Goal: Entertainment & Leisure: Browse casually

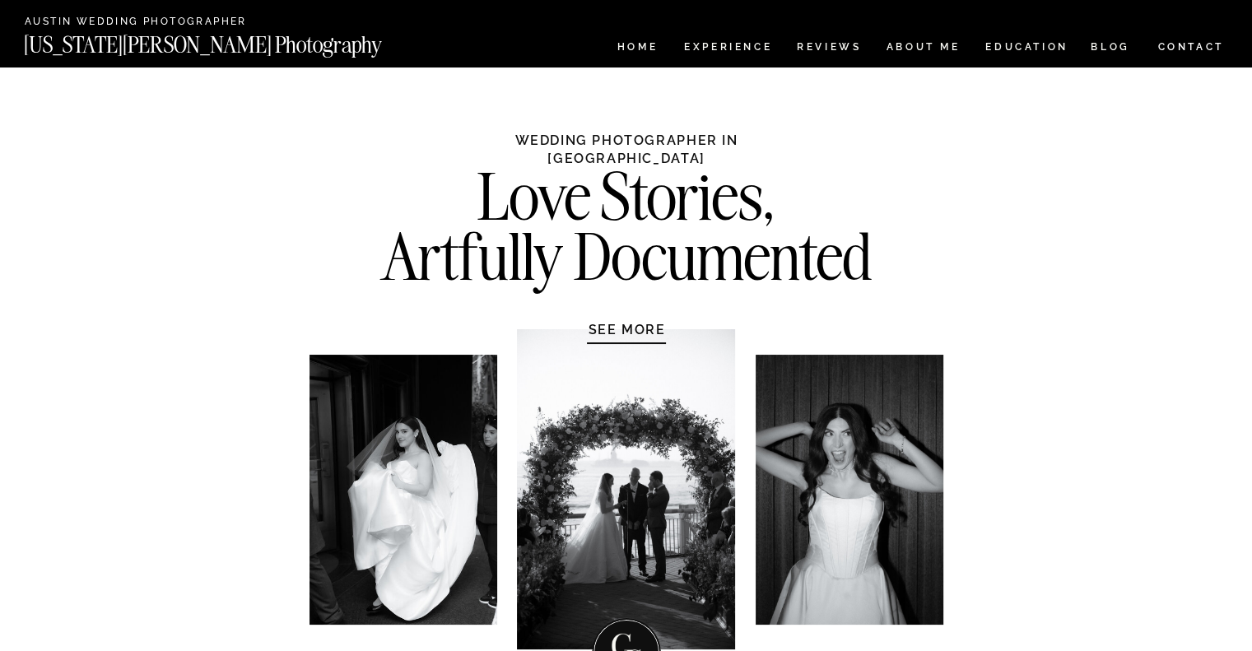
scroll to position [168, 0]
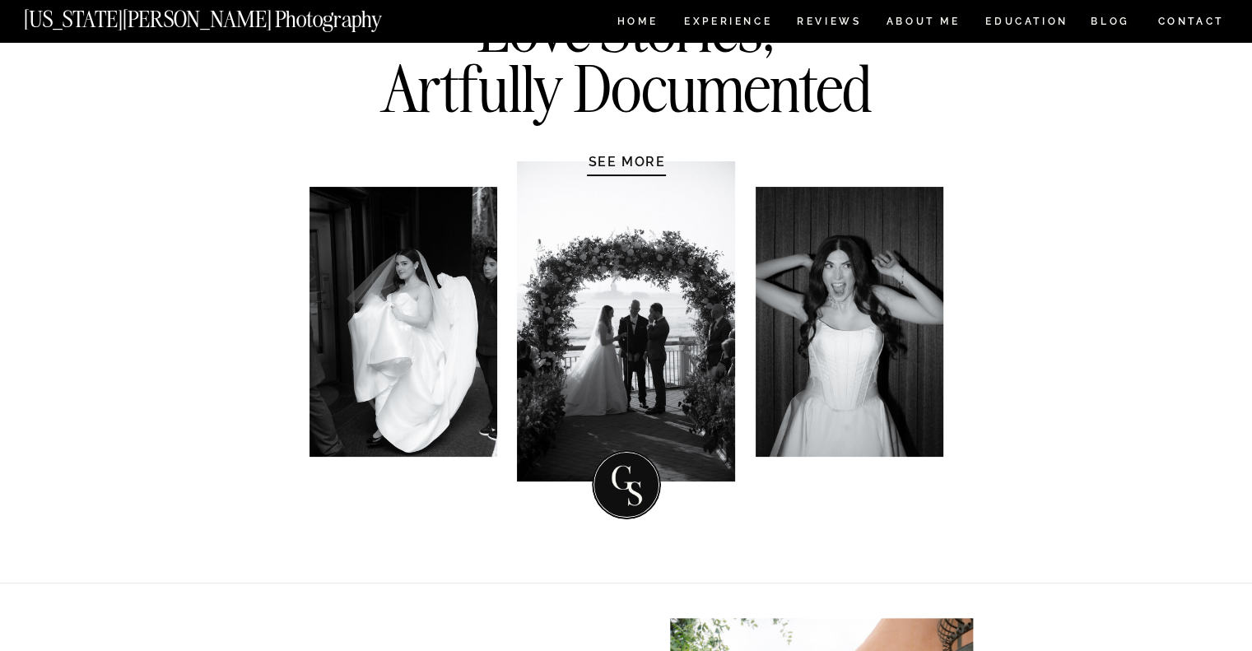
click at [618, 173] on div at bounding box center [626, 321] width 218 height 320
click at [622, 163] on div "SEE MORE" at bounding box center [627, 161] width 156 height 16
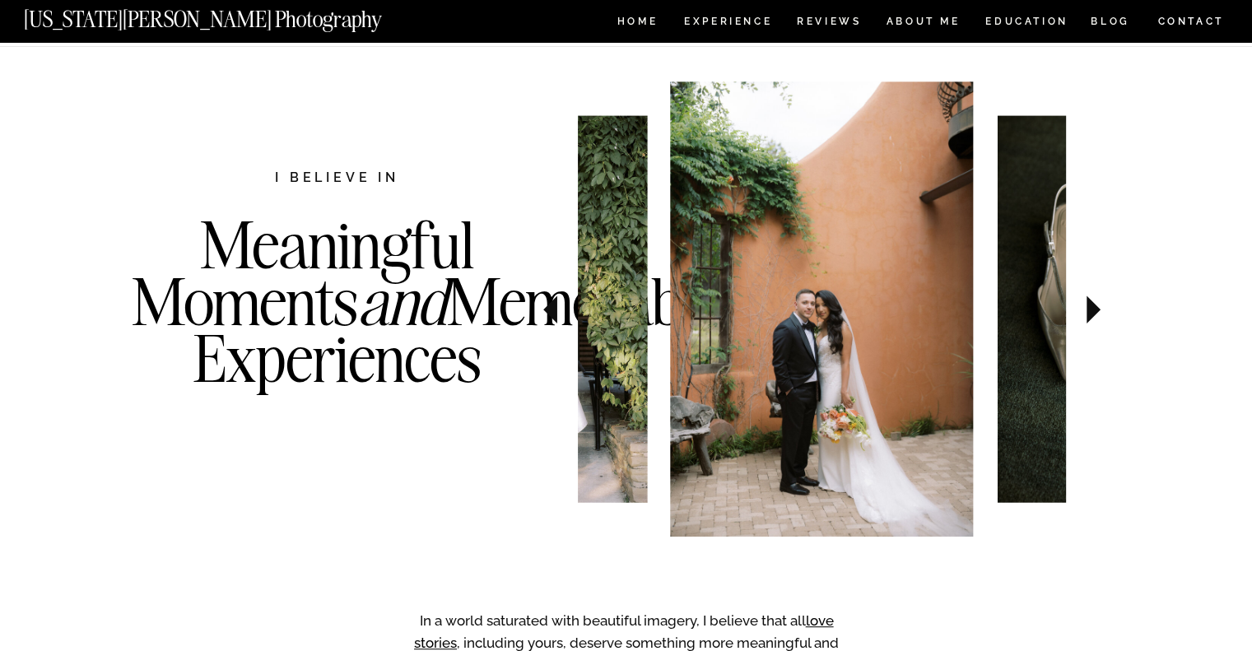
scroll to position [708, 0]
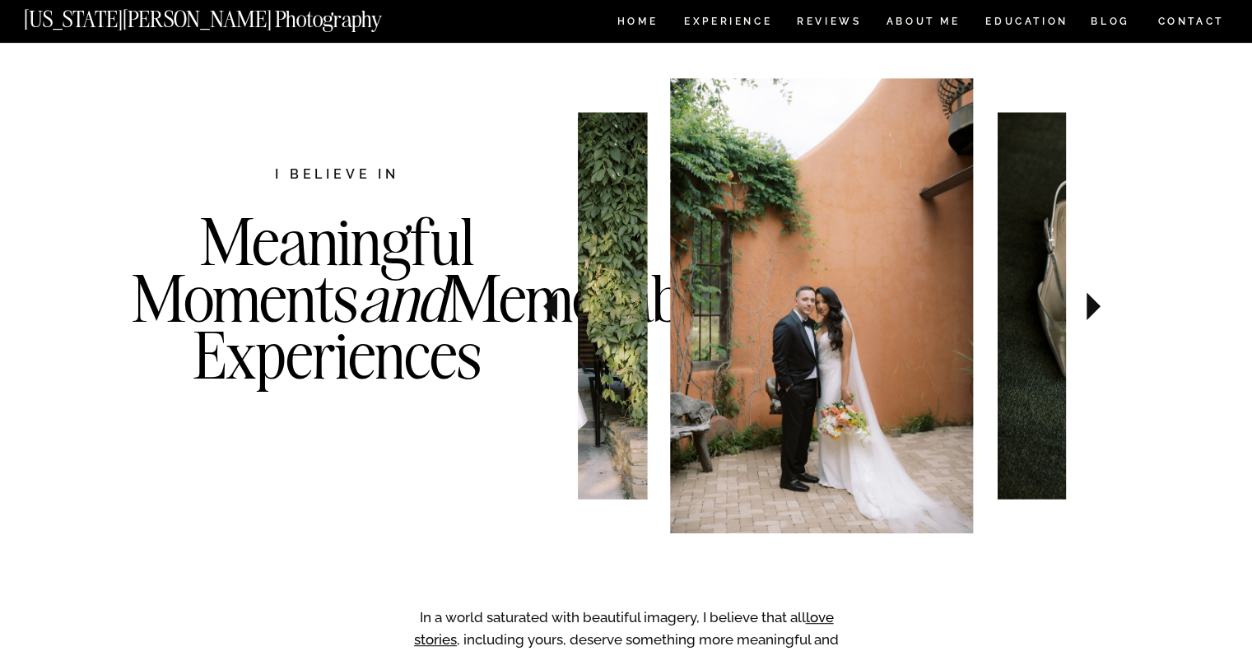
click at [1093, 302] on icon at bounding box center [1093, 306] width 14 height 28
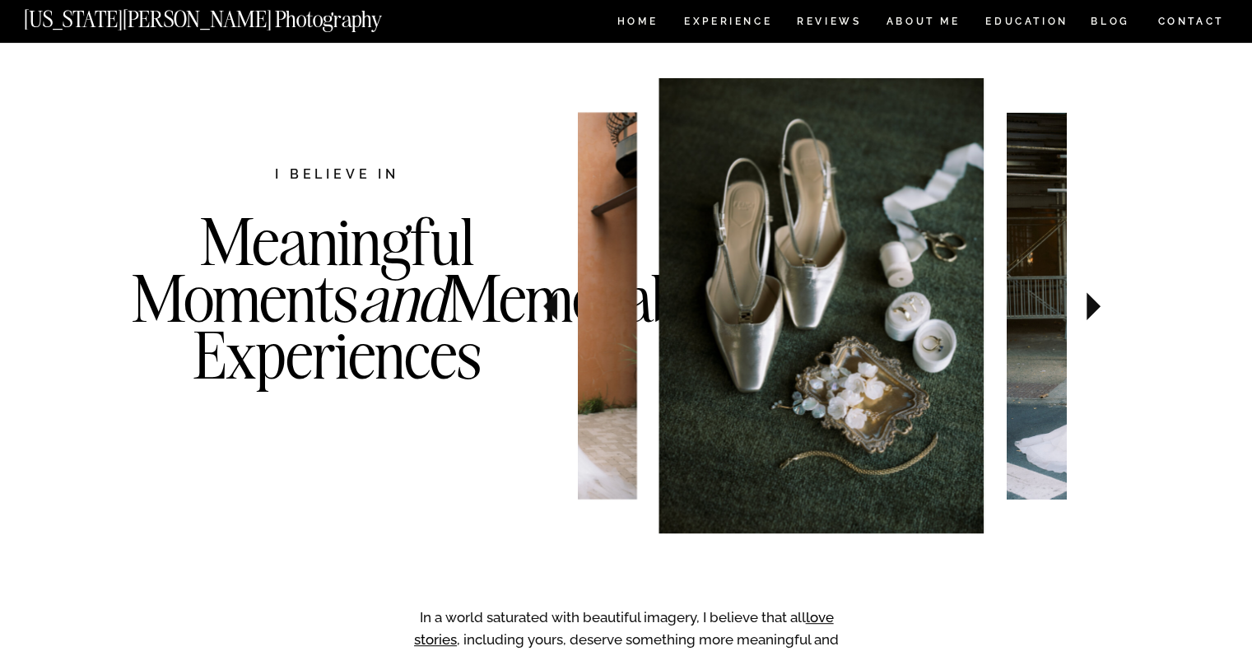
click at [1093, 302] on icon at bounding box center [1093, 306] width 14 height 28
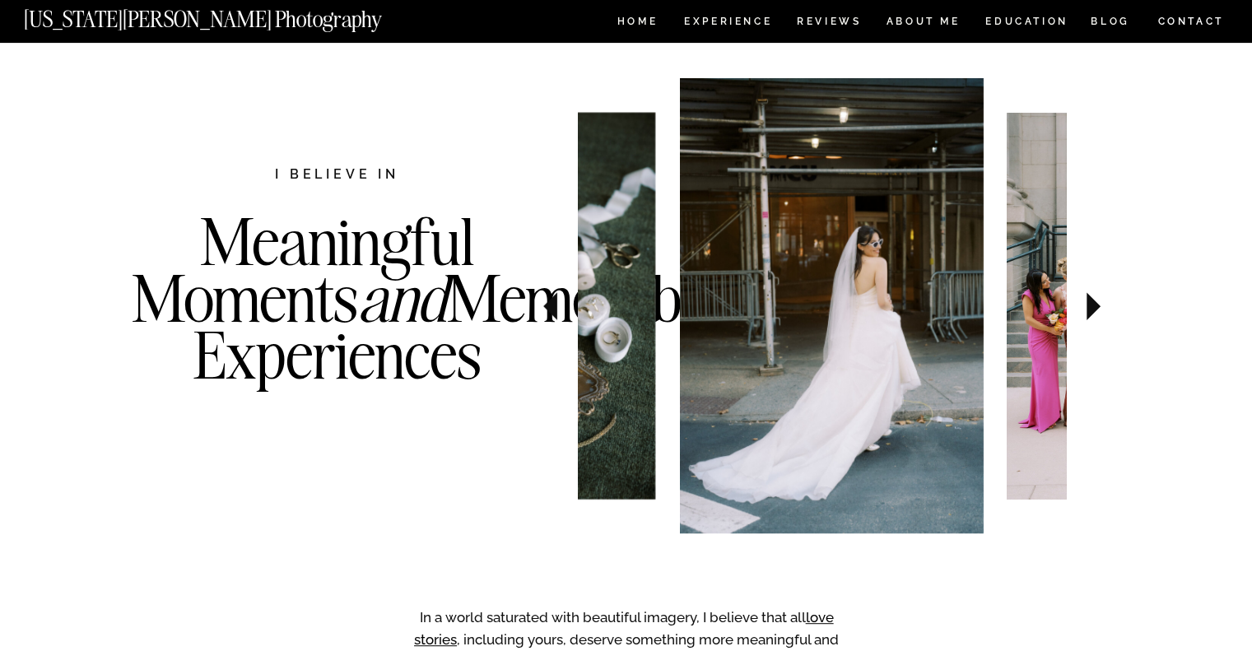
click at [1093, 302] on icon at bounding box center [1093, 306] width 14 height 28
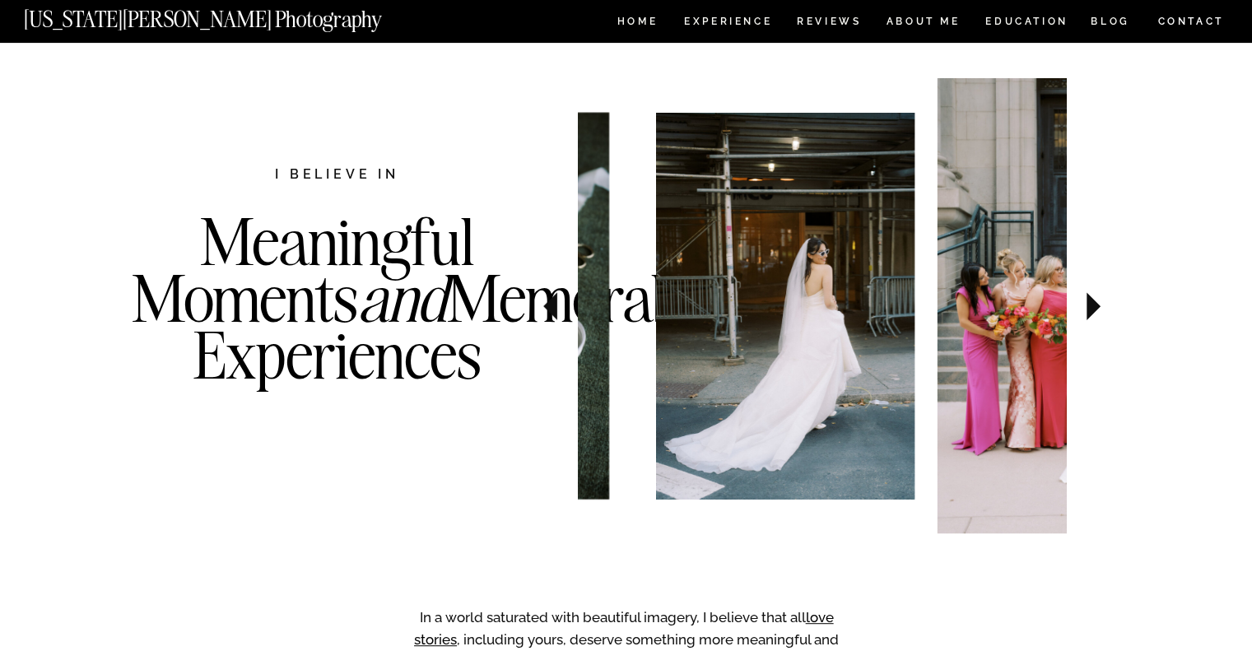
click at [1093, 302] on icon at bounding box center [1093, 306] width 14 height 28
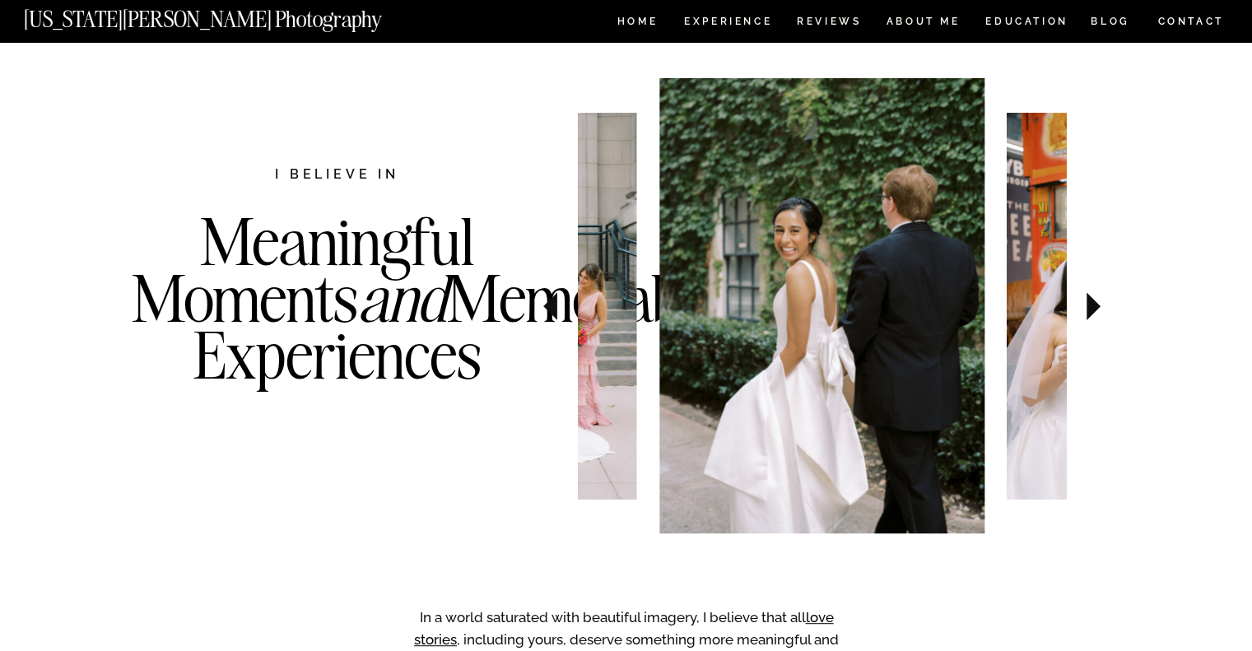
click at [1093, 302] on icon at bounding box center [1093, 306] width 14 height 28
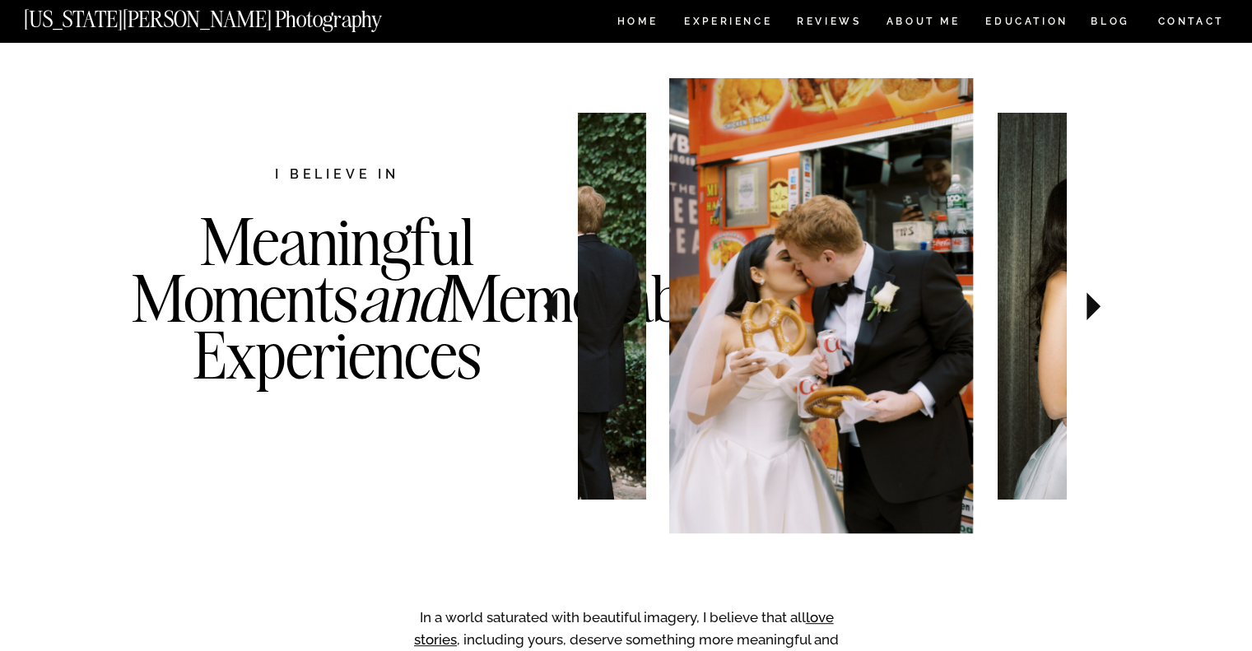
click at [1093, 302] on icon at bounding box center [1093, 306] width 14 height 28
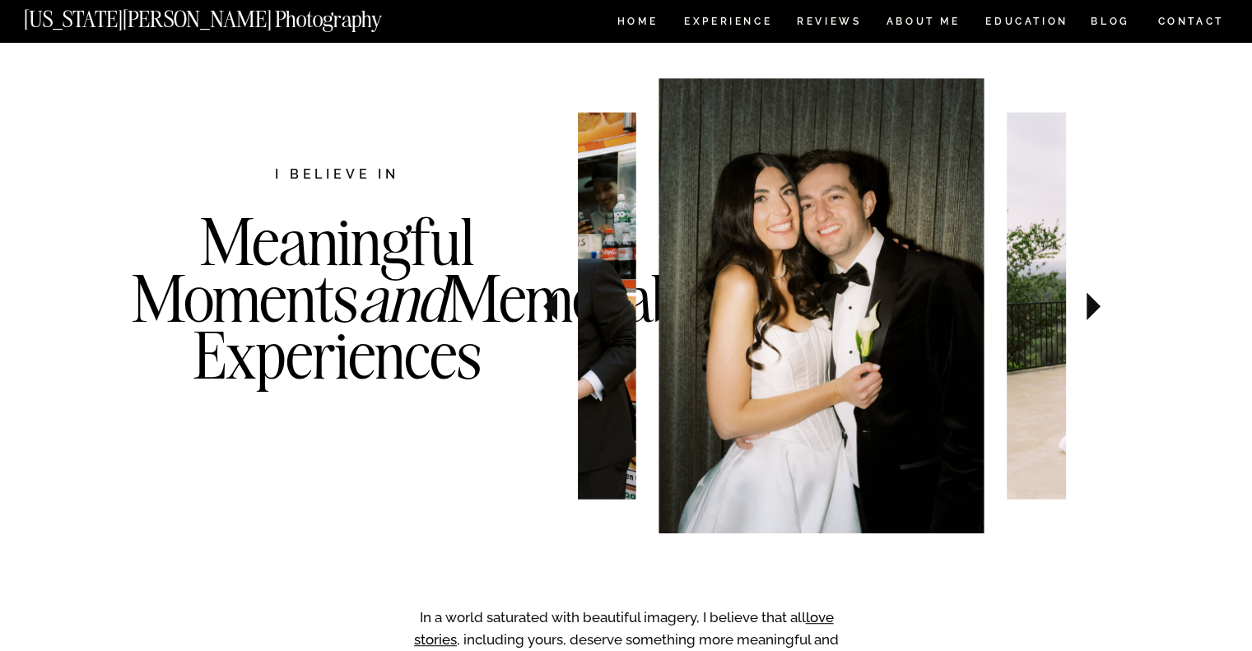
click at [1093, 302] on icon at bounding box center [1093, 306] width 14 height 28
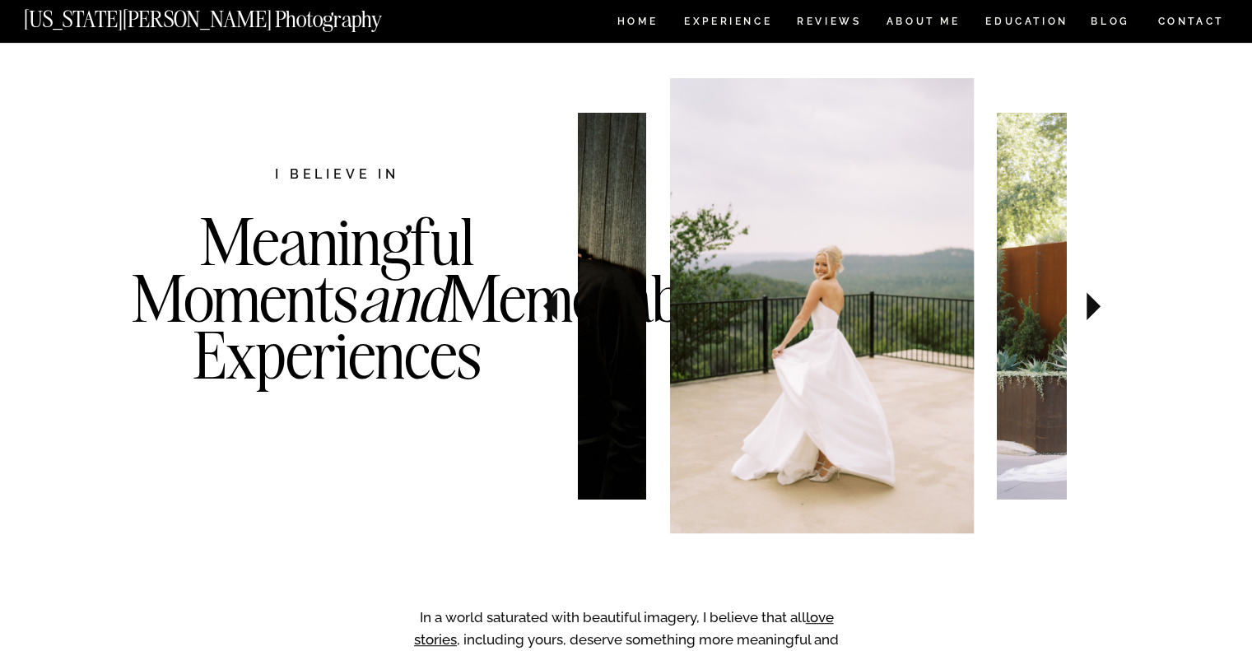
click at [1093, 302] on icon at bounding box center [1093, 306] width 14 height 28
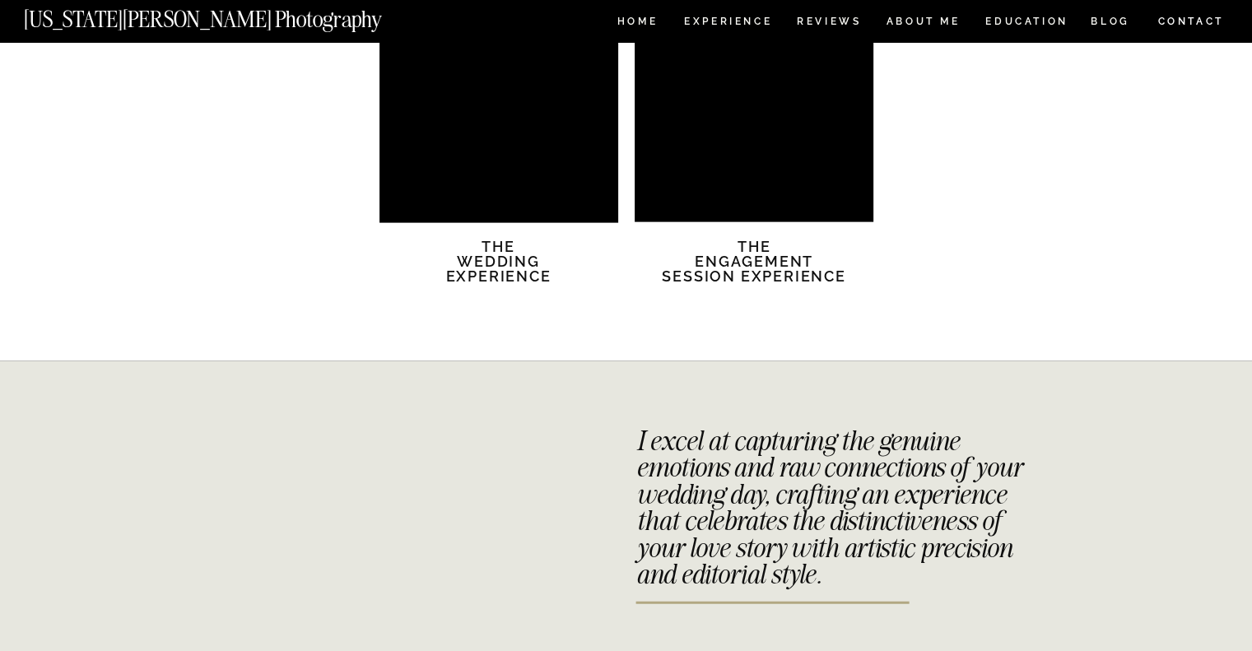
scroll to position [3456, 0]
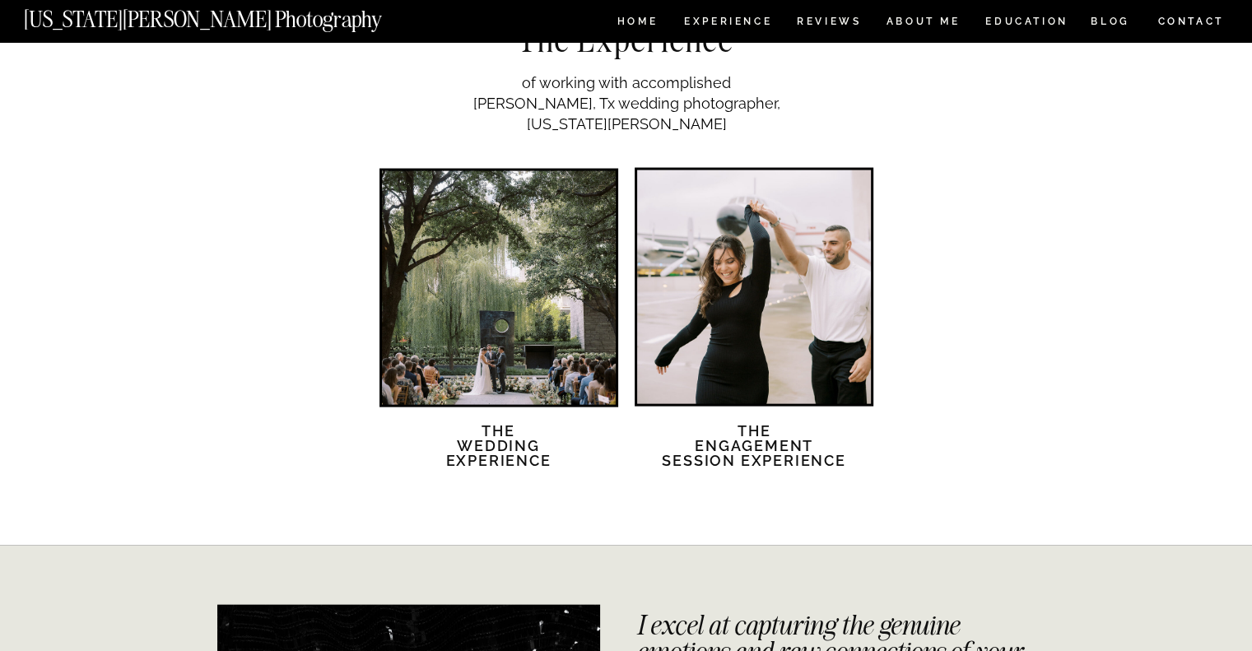
click at [555, 355] on div at bounding box center [499, 288] width 234 height 234
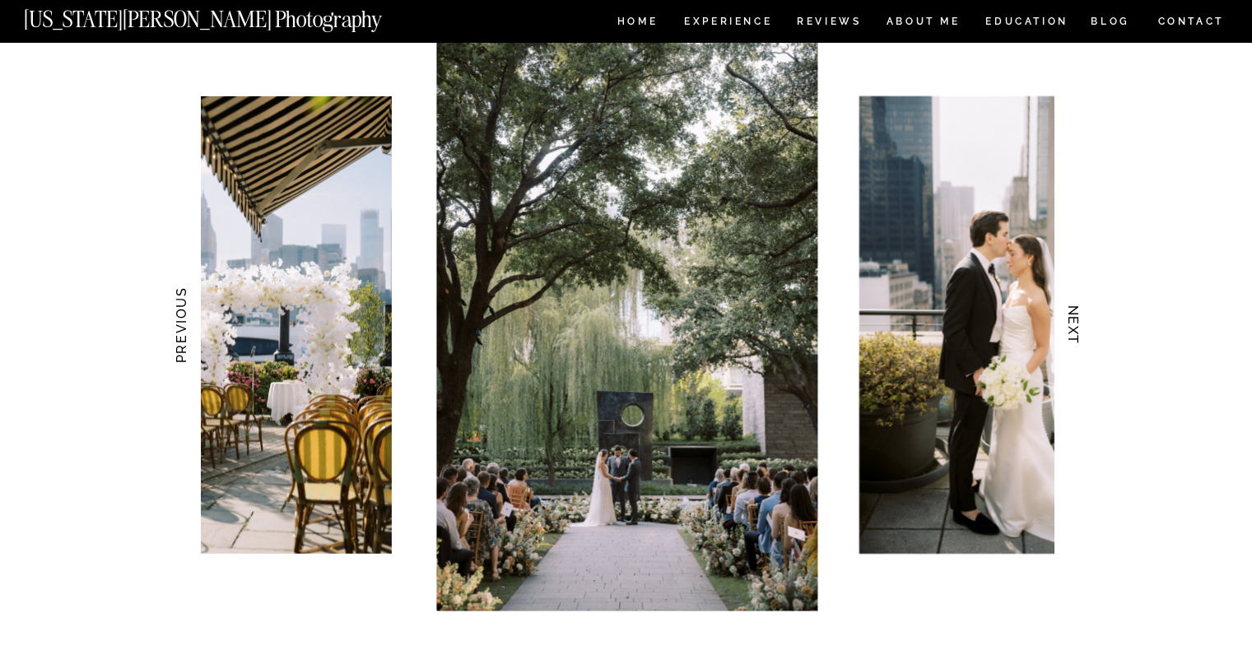
scroll to position [1579, 0]
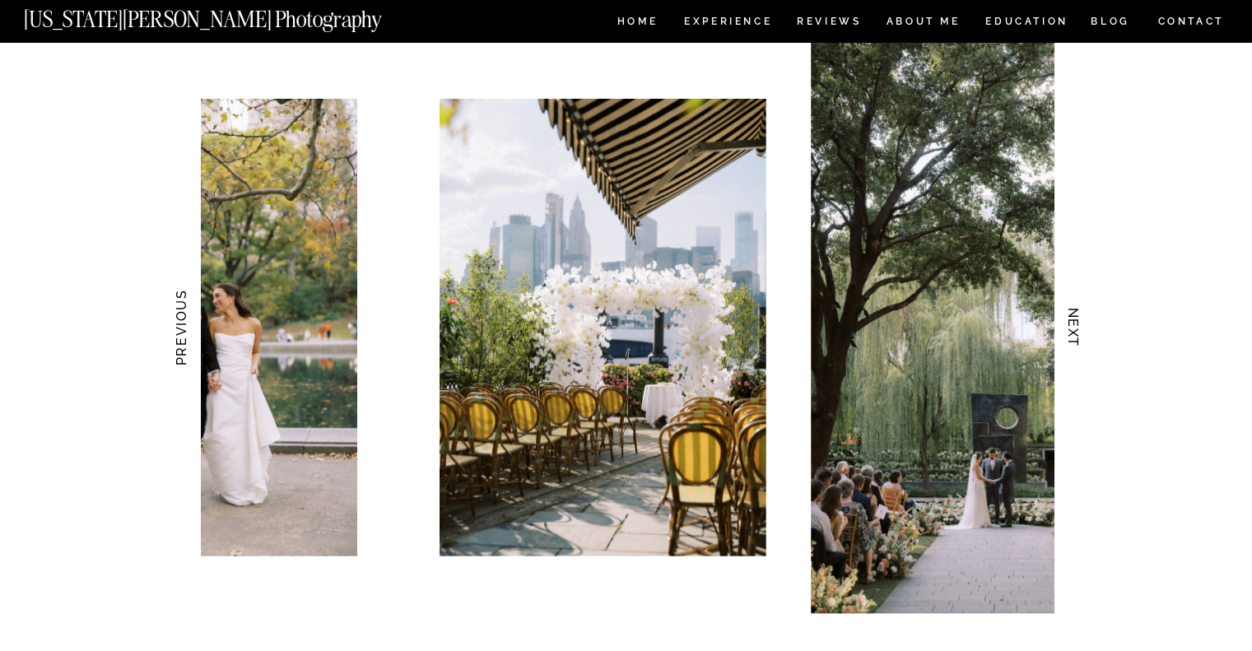
click at [931, 264] on img at bounding box center [1000, 327] width 381 height 572
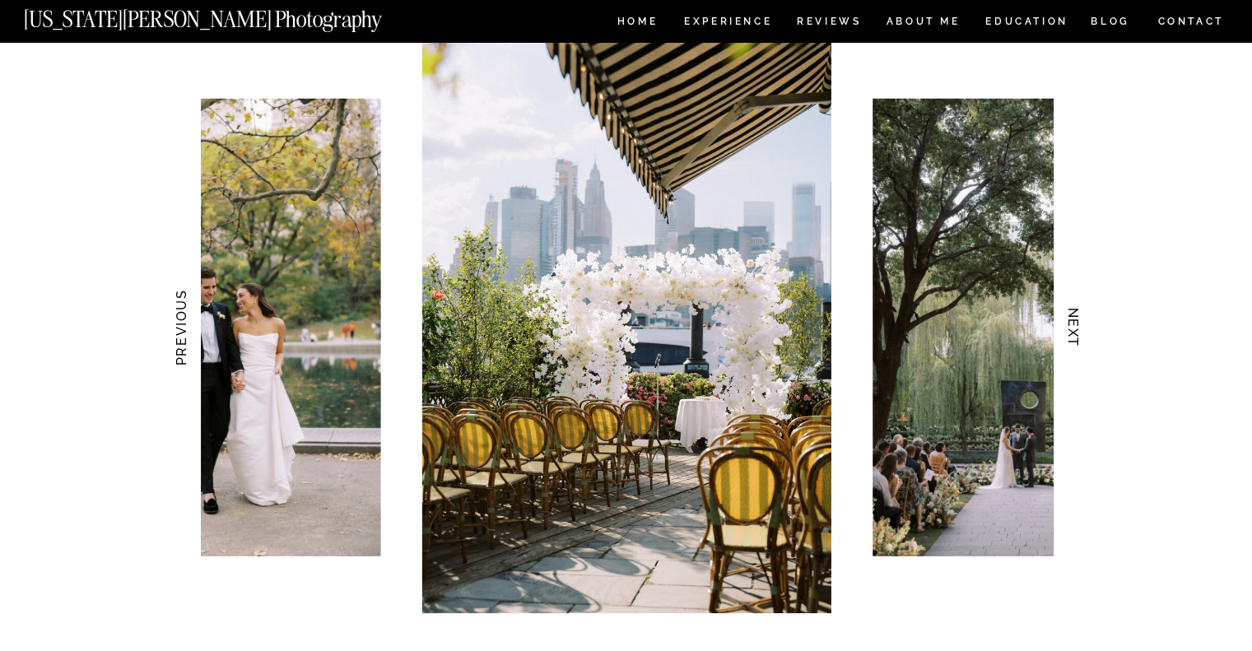
click at [1073, 324] on h3 "NEXT" at bounding box center [1072, 328] width 17 height 104
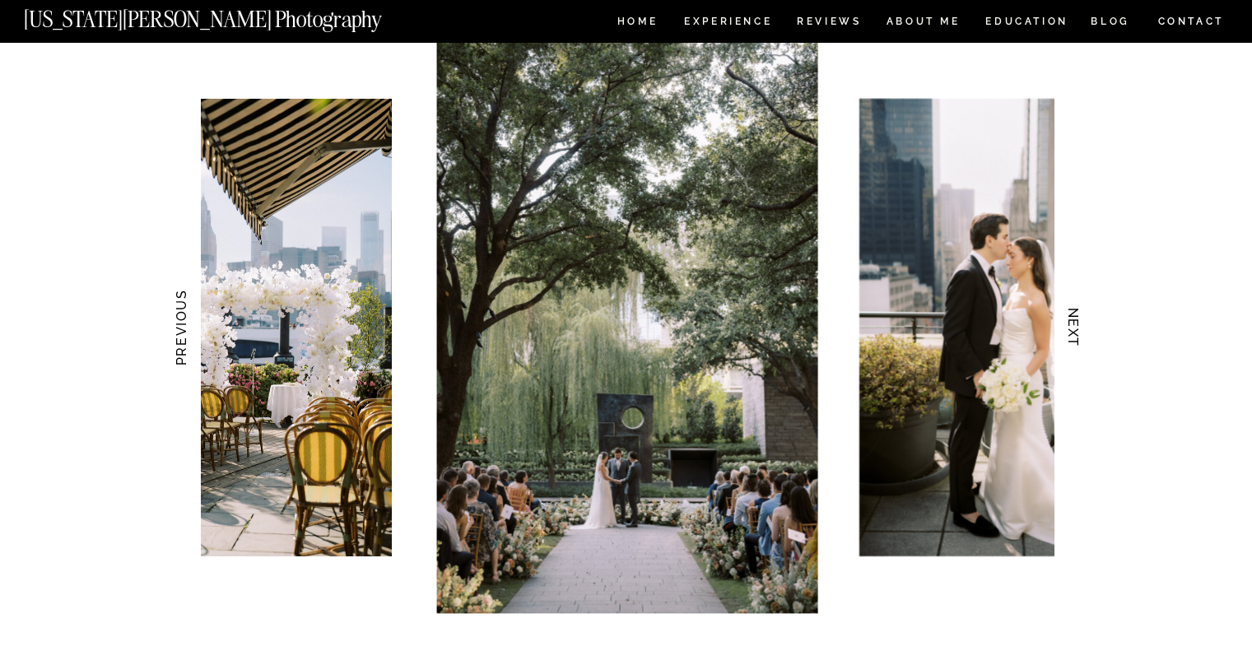
click at [1073, 324] on h3 "NEXT" at bounding box center [1072, 328] width 17 height 104
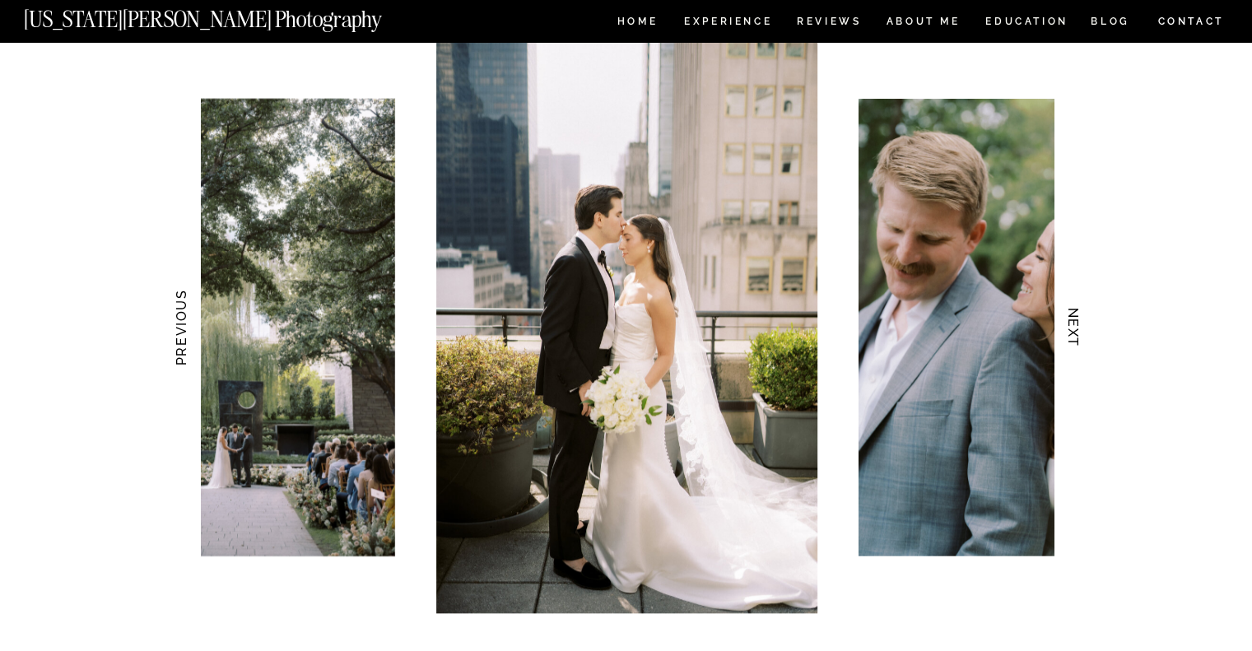
click at [1073, 324] on h3 "NEXT" at bounding box center [1072, 328] width 17 height 104
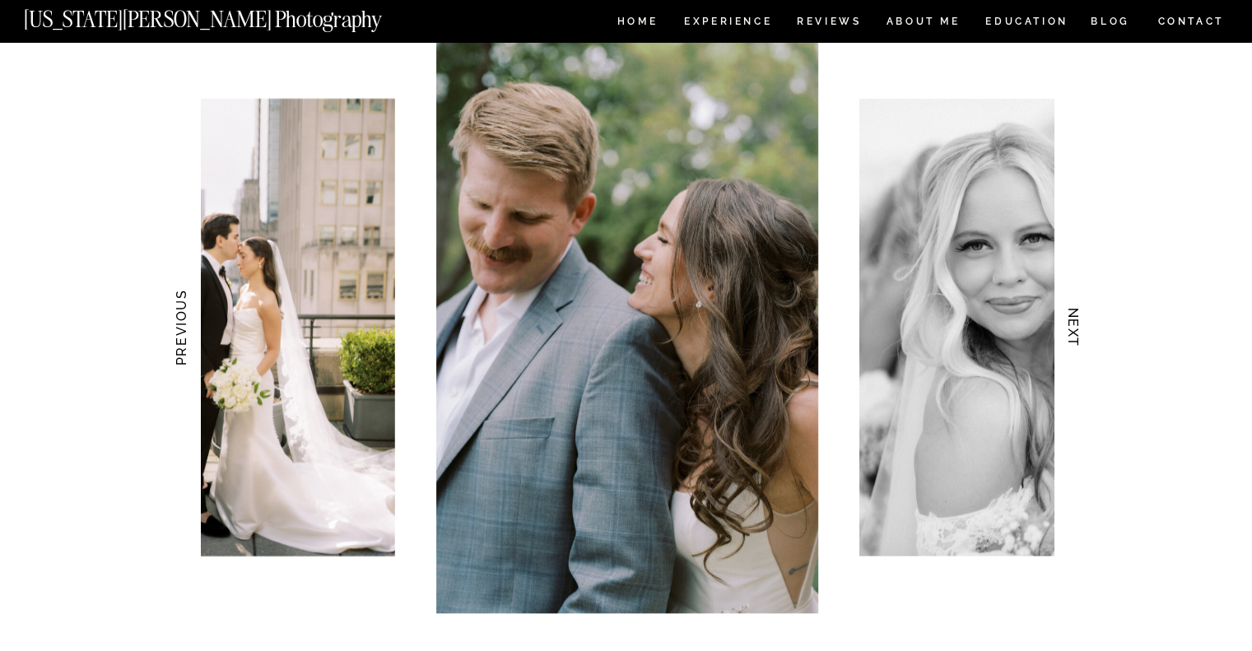
click at [1073, 324] on h3 "NEXT" at bounding box center [1072, 328] width 17 height 104
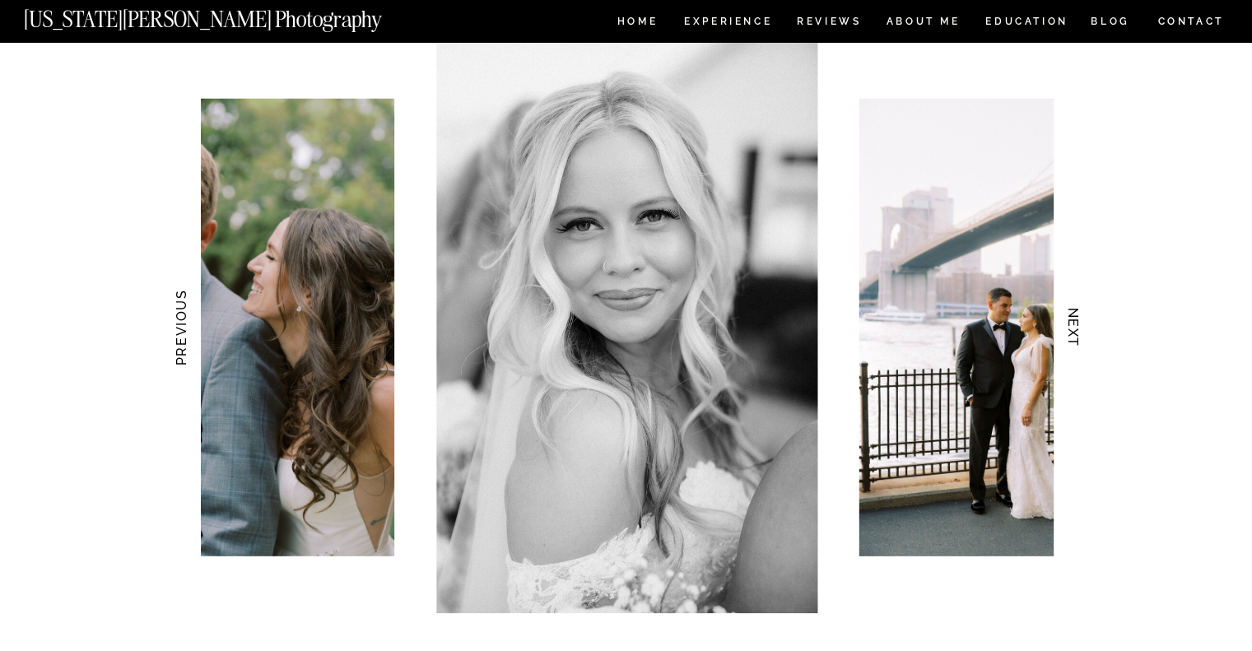
click at [1073, 324] on h3 "NEXT" at bounding box center [1072, 328] width 17 height 104
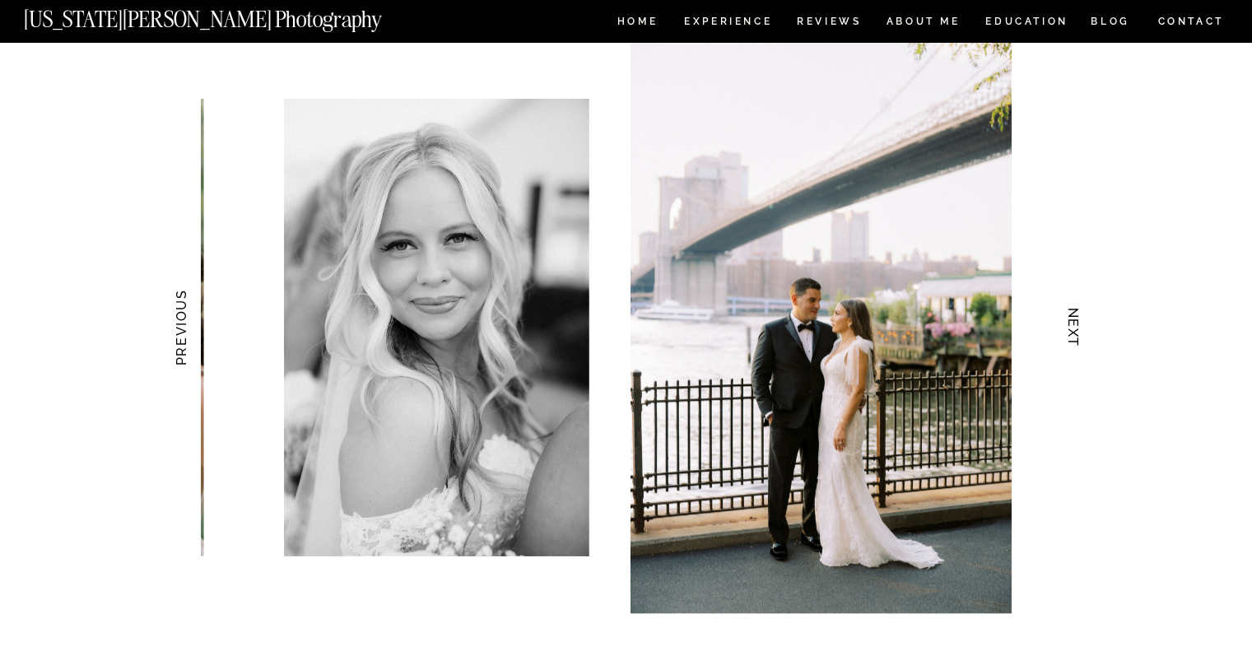
click at [1073, 324] on h3 "NEXT" at bounding box center [1072, 328] width 17 height 104
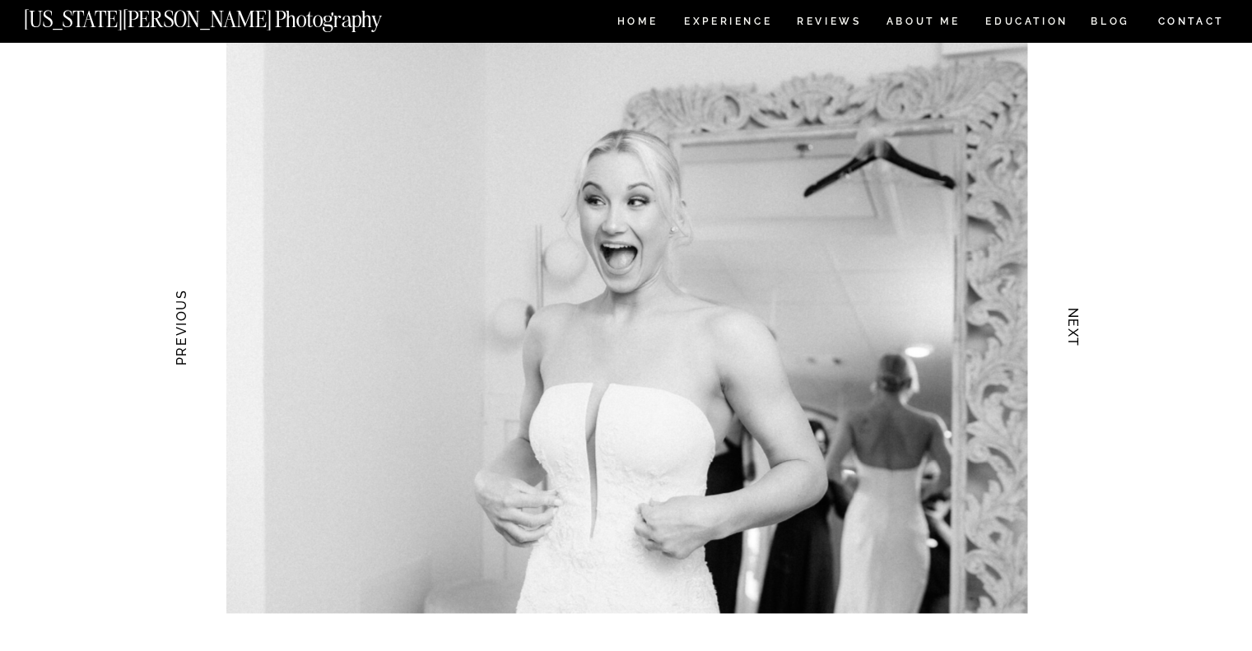
click at [1073, 324] on h3 "NEXT" at bounding box center [1072, 328] width 17 height 104
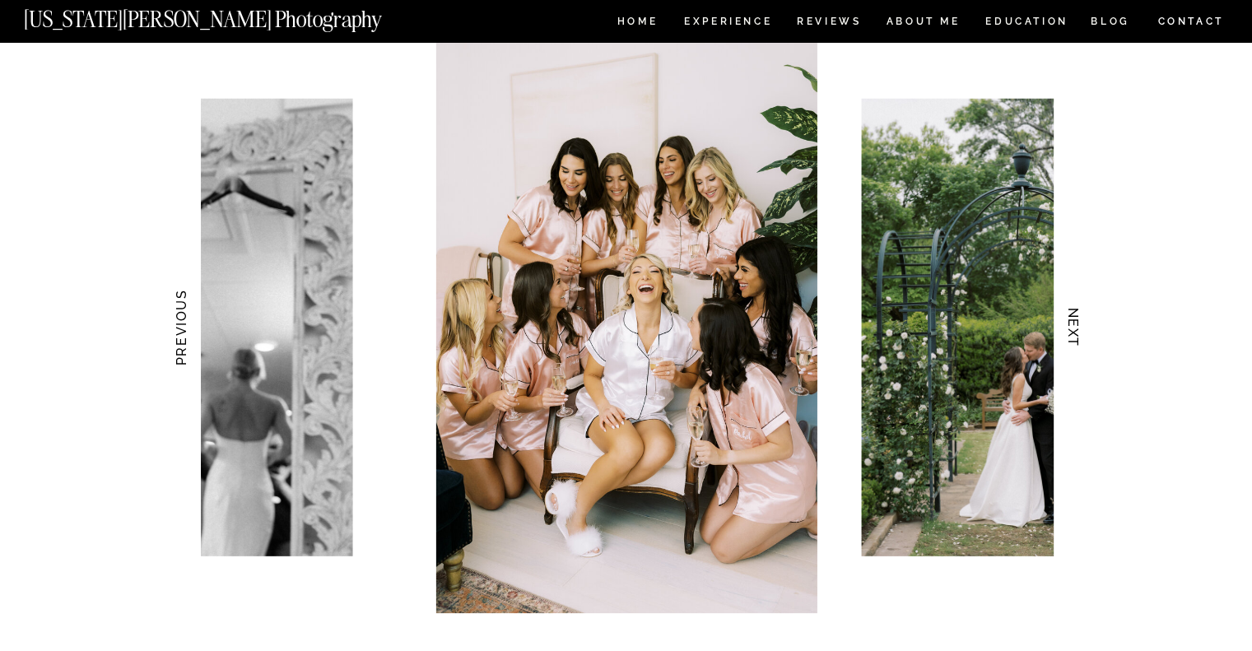
click at [1073, 324] on h3 "NEXT" at bounding box center [1072, 328] width 17 height 104
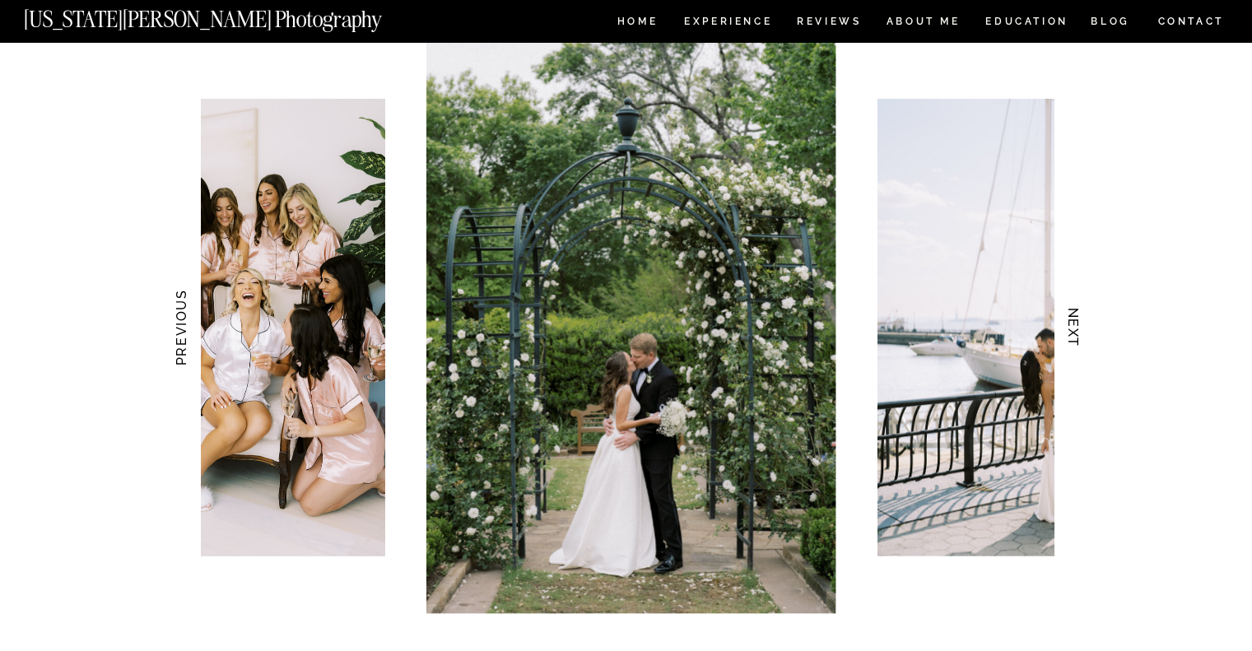
click at [1073, 324] on h3 "NEXT" at bounding box center [1072, 328] width 17 height 104
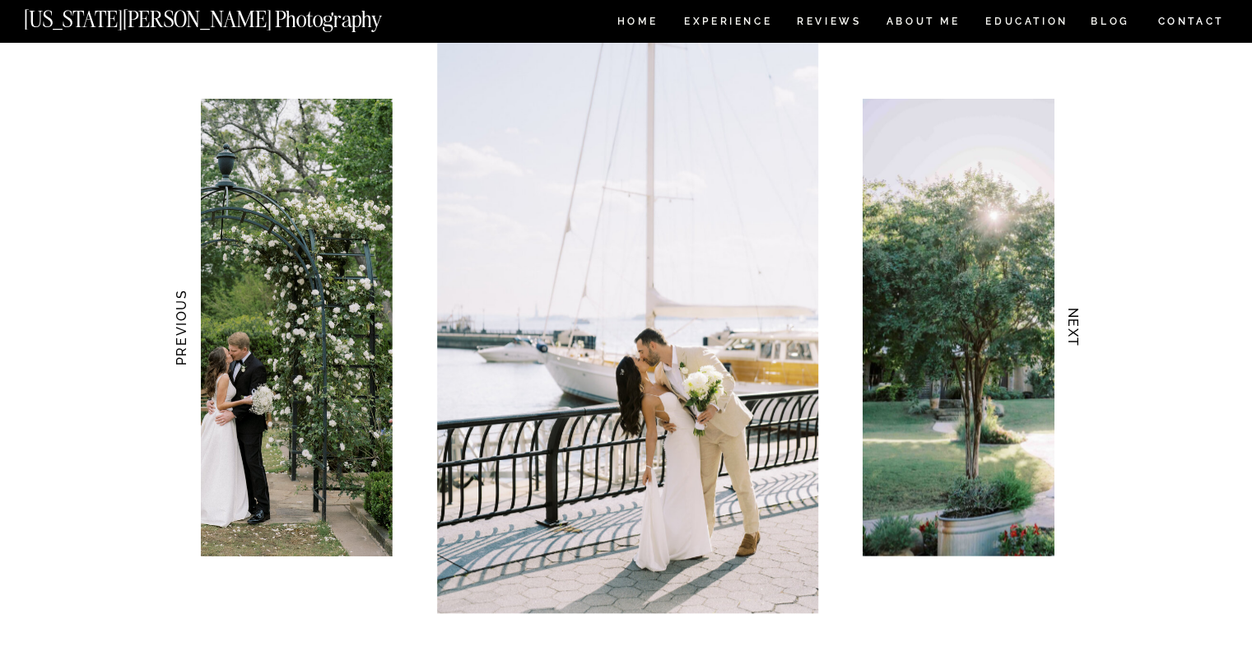
click at [1073, 324] on h3 "NEXT" at bounding box center [1072, 328] width 17 height 104
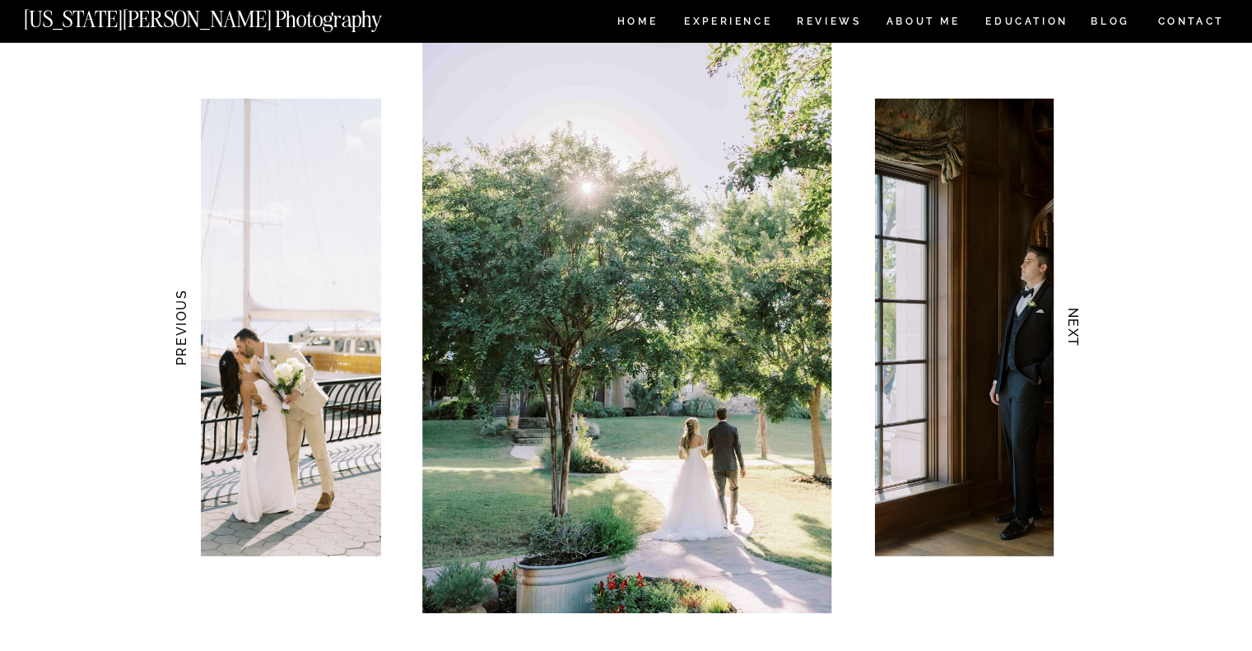
click at [1073, 324] on h3 "NEXT" at bounding box center [1072, 328] width 17 height 104
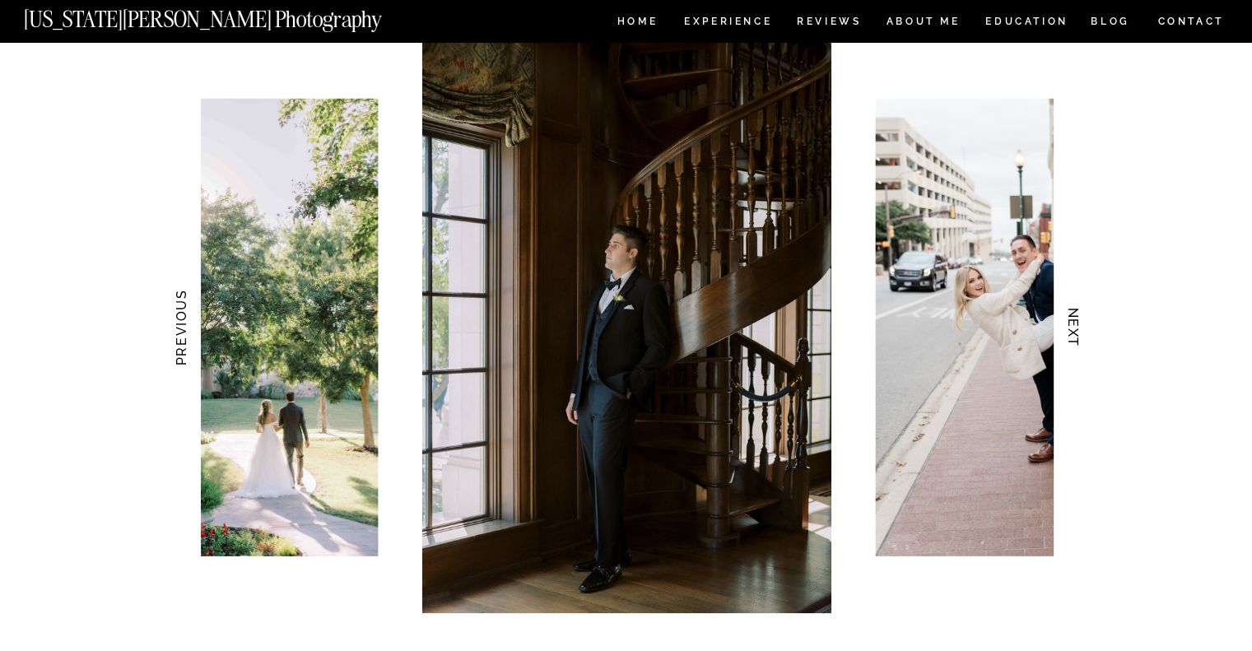
click at [1073, 324] on h3 "NEXT" at bounding box center [1072, 328] width 17 height 104
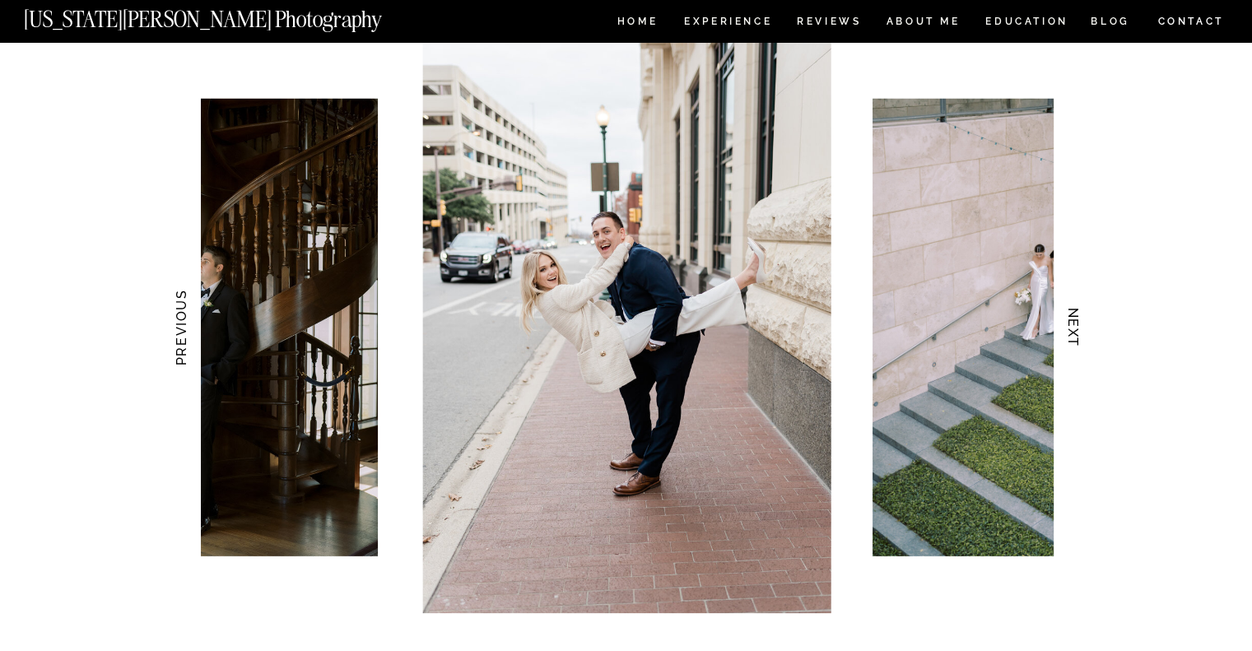
click at [1073, 324] on h3 "NEXT" at bounding box center [1072, 328] width 17 height 104
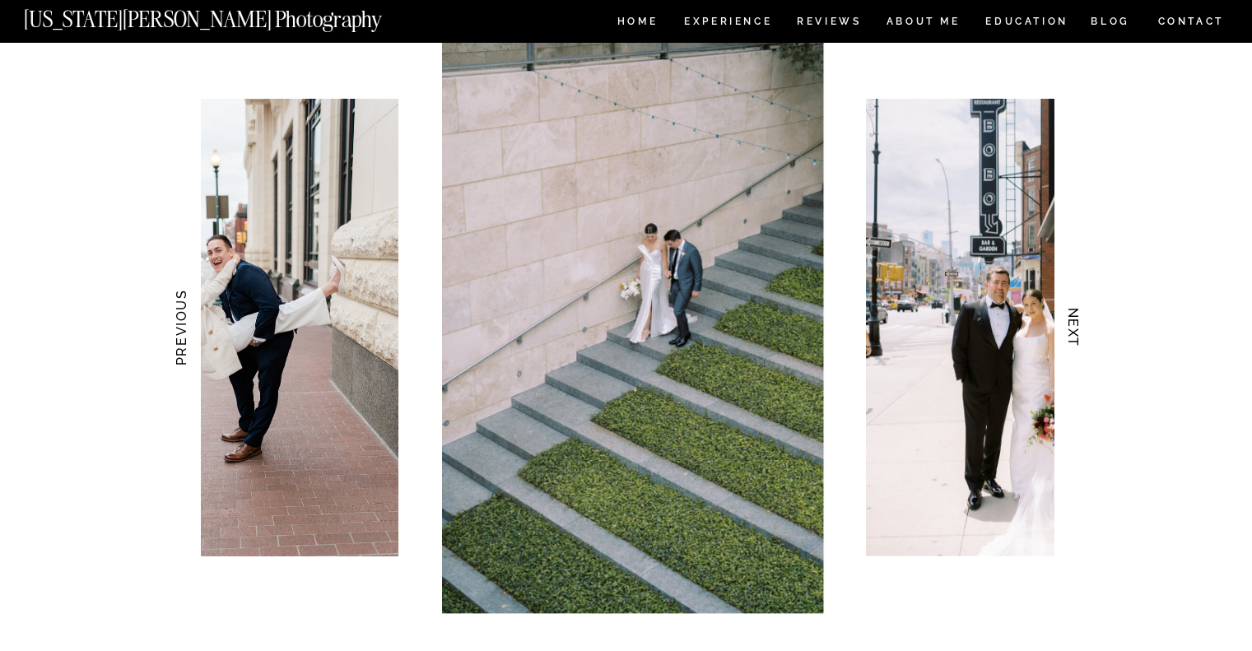
click at [1073, 324] on h3 "NEXT" at bounding box center [1072, 328] width 17 height 104
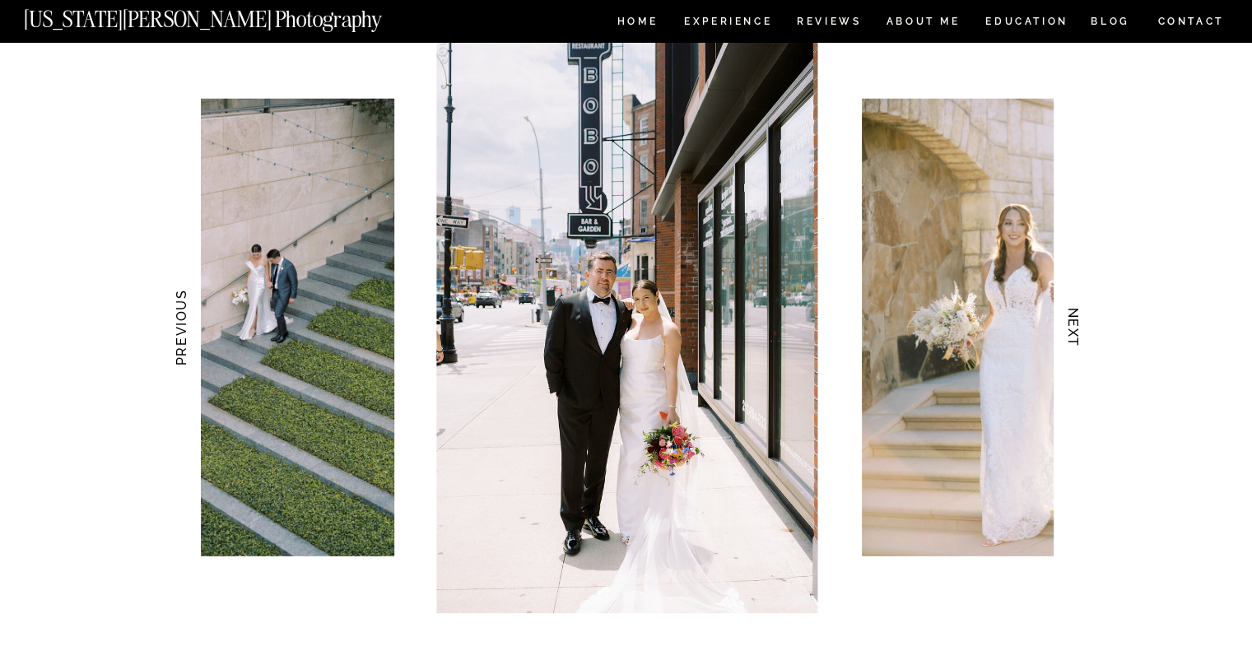
click at [1073, 324] on h3 "NEXT" at bounding box center [1072, 328] width 17 height 104
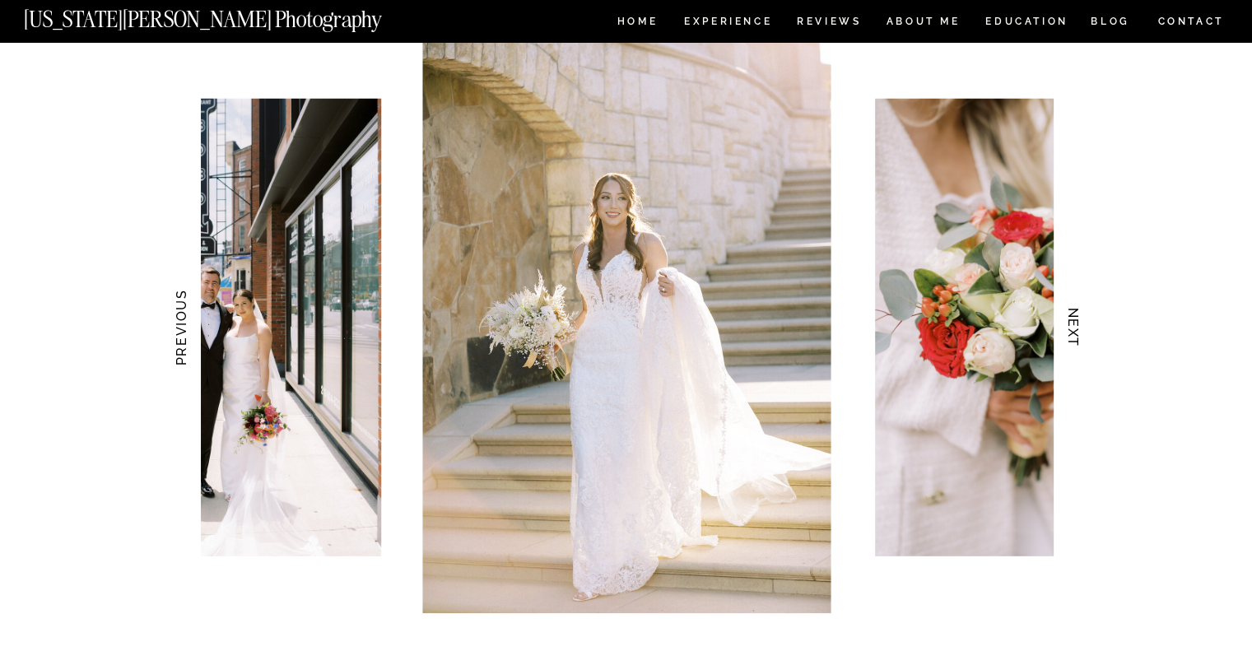
click at [1073, 324] on h3 "NEXT" at bounding box center [1072, 328] width 17 height 104
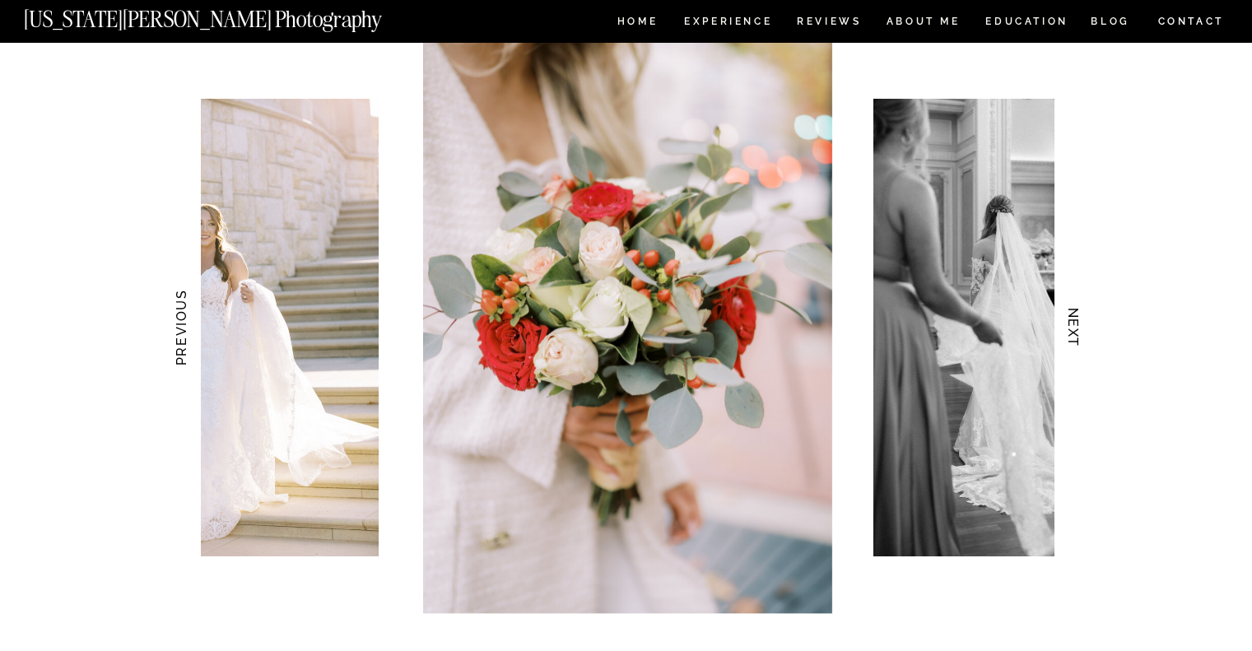
click at [1073, 324] on h3 "NEXT" at bounding box center [1072, 328] width 17 height 104
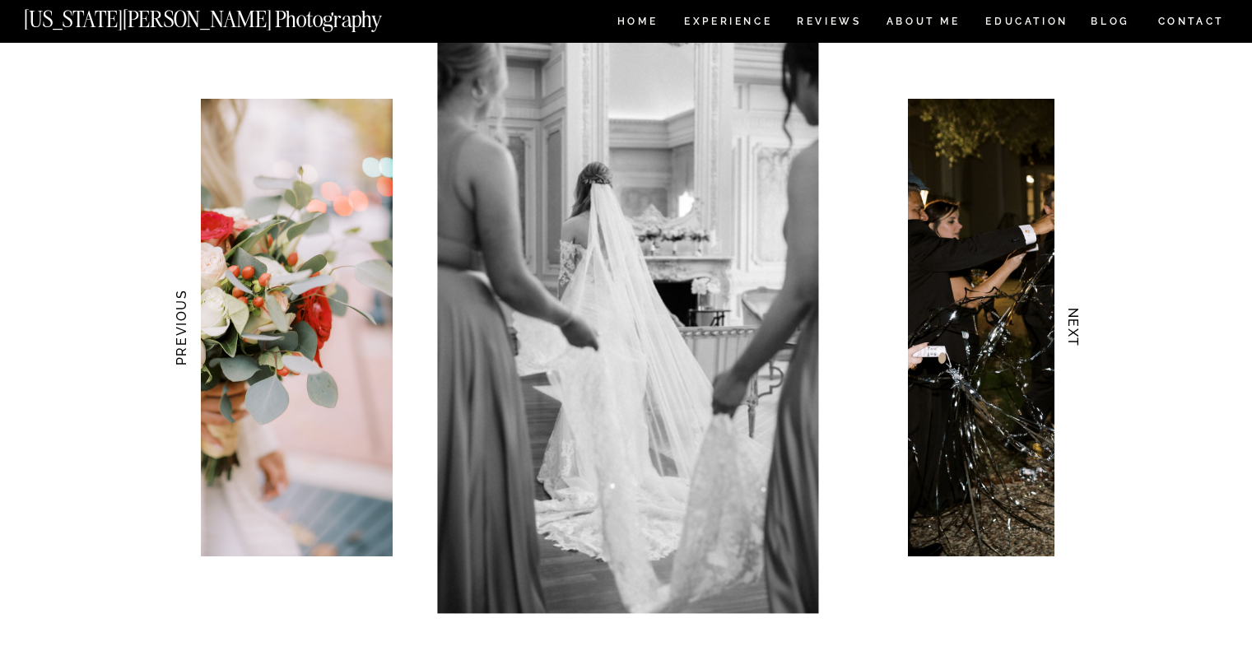
click at [1073, 324] on h3 "NEXT" at bounding box center [1072, 328] width 17 height 104
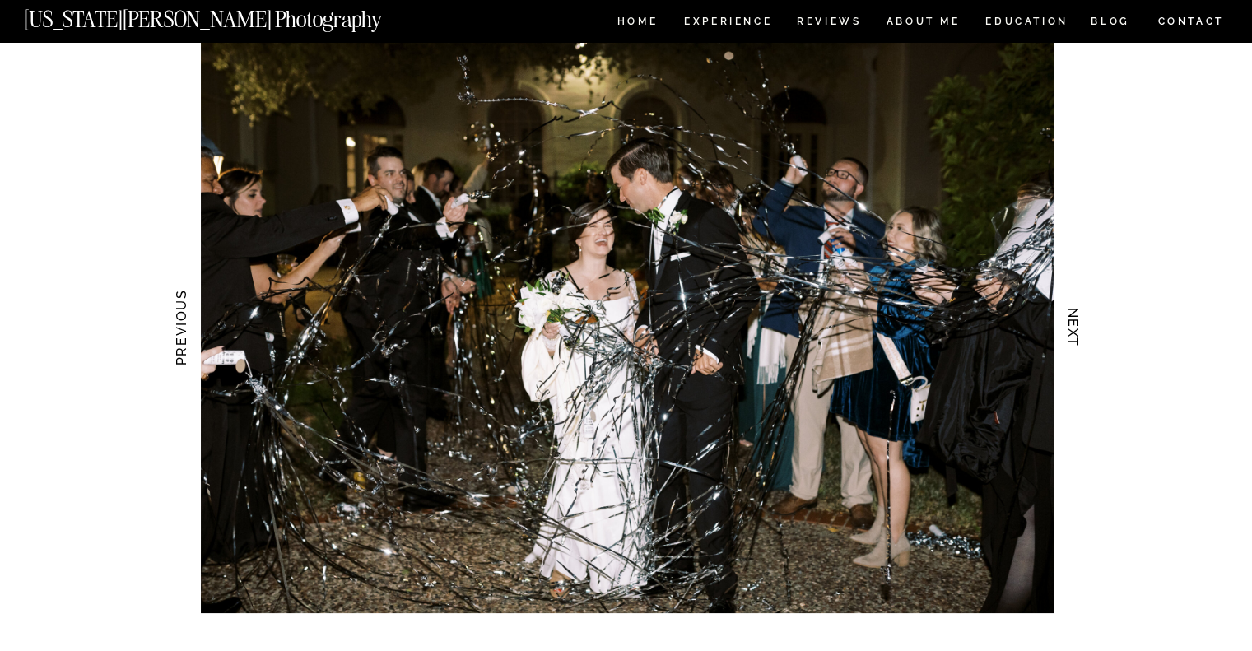
click at [1073, 324] on h3 "NEXT" at bounding box center [1072, 328] width 17 height 104
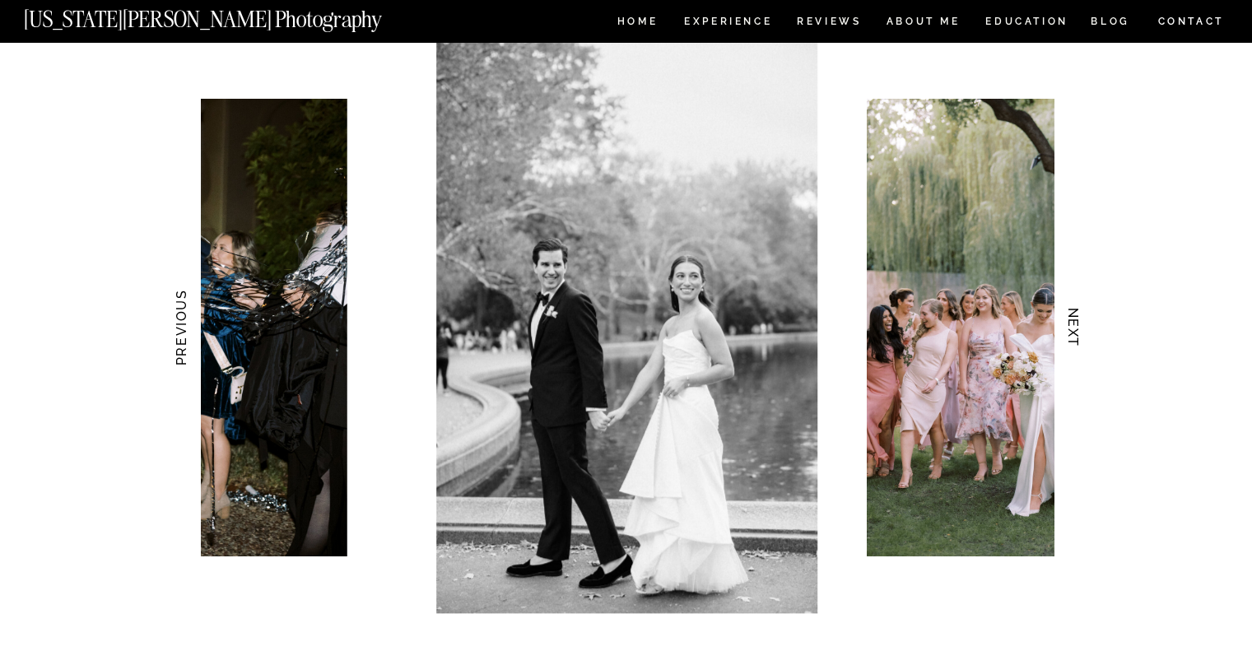
click at [1073, 324] on h3 "NEXT" at bounding box center [1072, 328] width 17 height 104
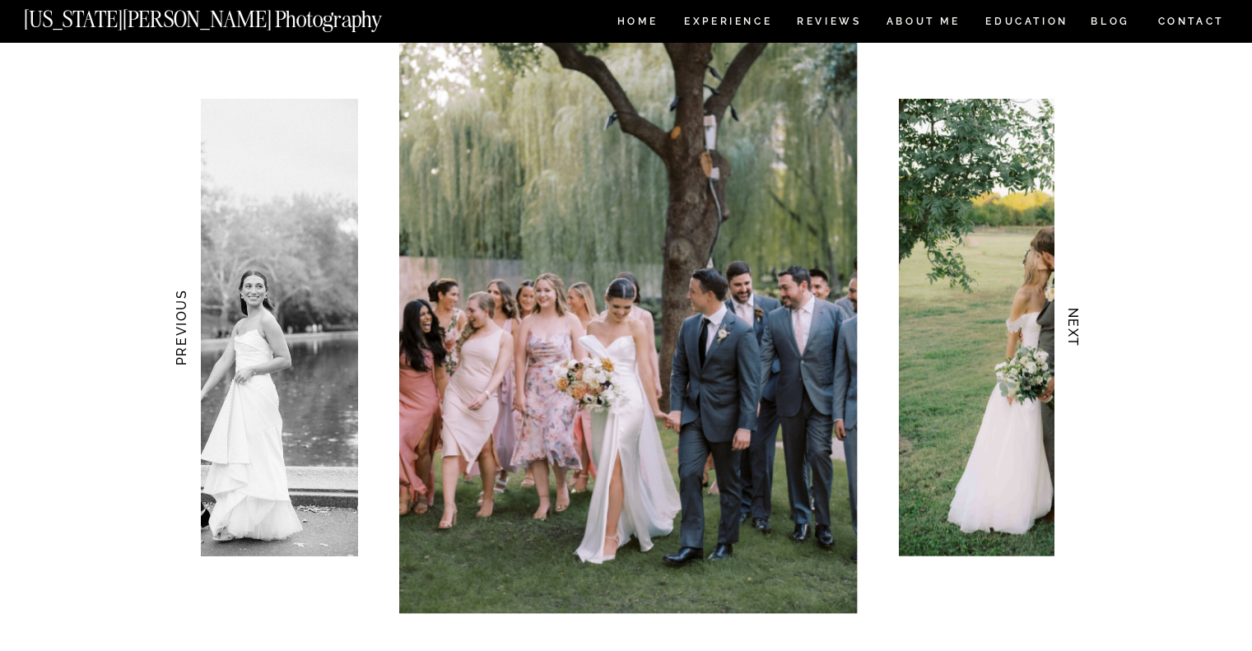
click at [1073, 324] on h3 "NEXT" at bounding box center [1072, 328] width 17 height 104
